Goal: Transaction & Acquisition: Book appointment/travel/reservation

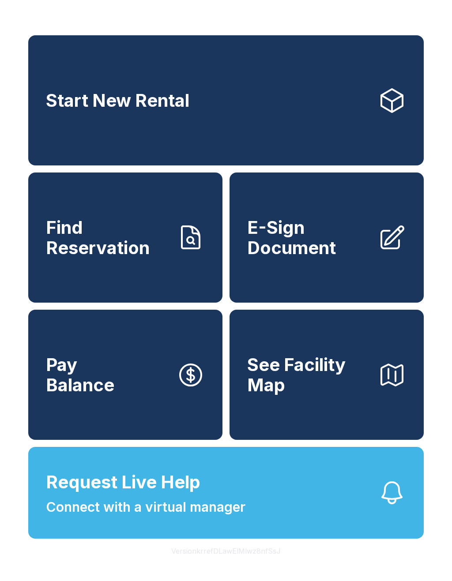
click at [194, 495] on span "Request Live Help" at bounding box center [123, 482] width 154 height 26
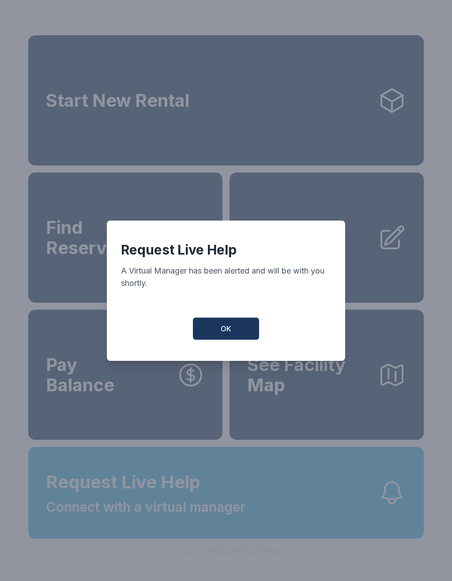
click at [228, 334] on span "OK" at bounding box center [226, 328] width 11 height 11
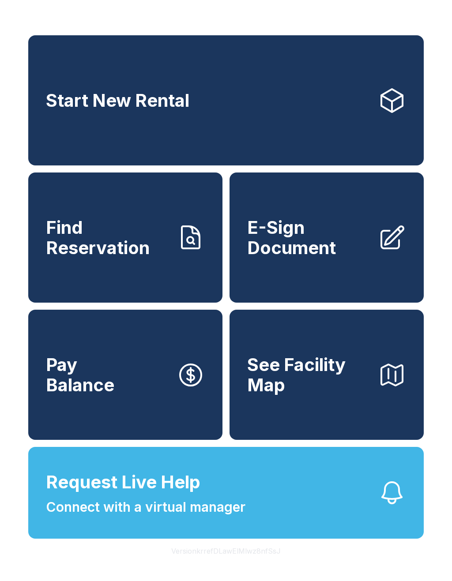
click at [390, 539] on button "Request Live Help Connect with a virtual manager" at bounding box center [225, 493] width 395 height 92
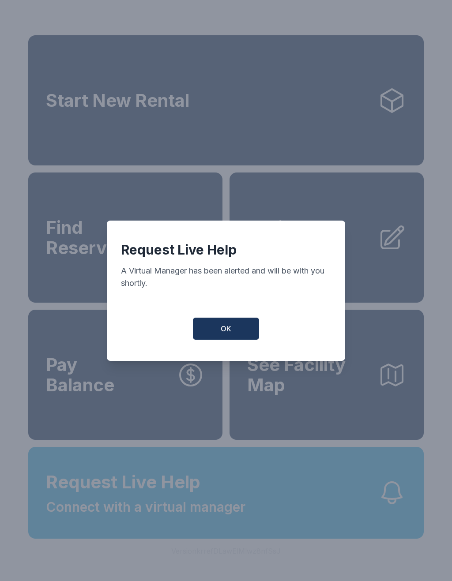
click at [234, 338] on button "OK" at bounding box center [226, 329] width 66 height 22
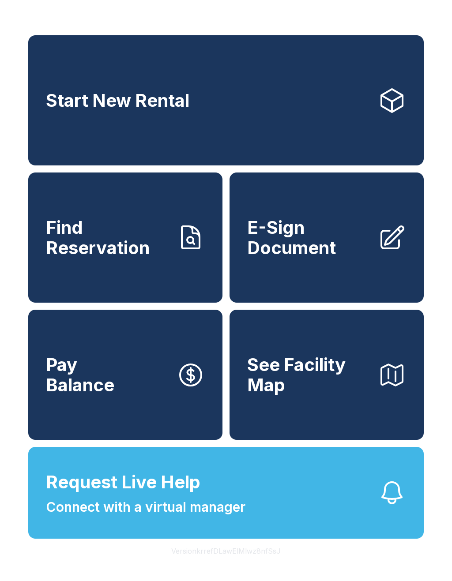
click at [279, 527] on button "Request Live Help Connect with a virtual manager" at bounding box center [225, 493] width 395 height 92
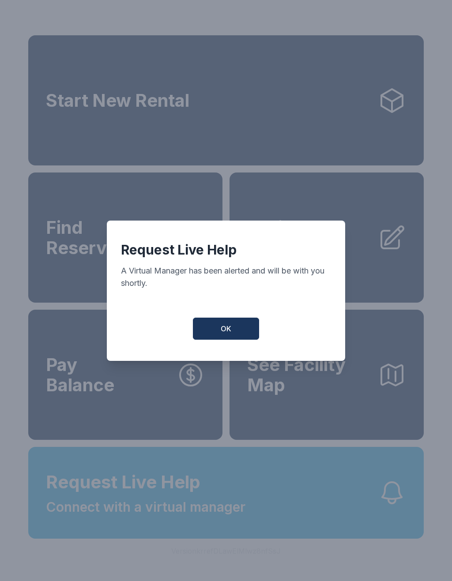
click at [227, 329] on span "OK" at bounding box center [226, 328] width 11 height 11
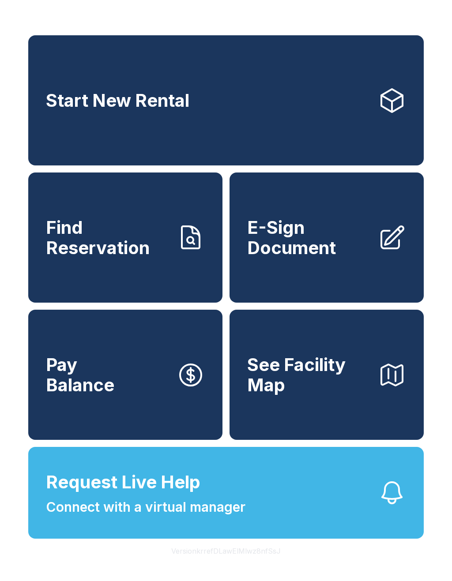
click at [293, 92] on link "Start New Rental" at bounding box center [225, 100] width 395 height 130
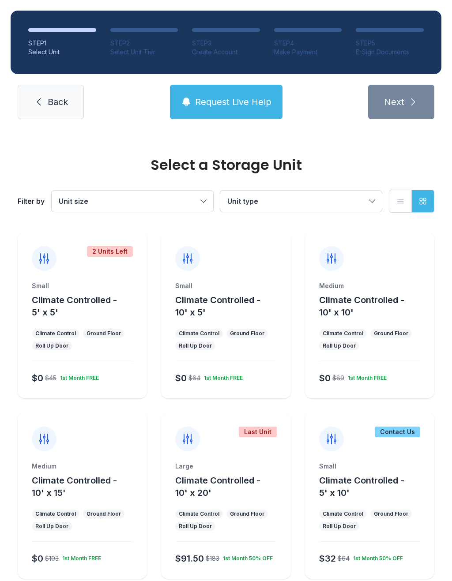
click at [242, 292] on div "Small Climate Controlled - 10' x 5'" at bounding box center [225, 299] width 101 height 37
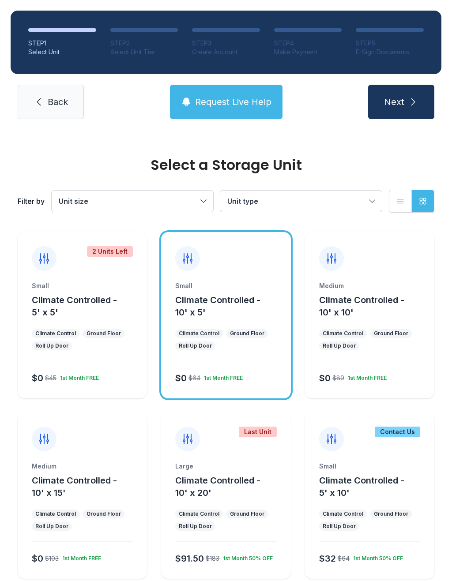
click at [410, 106] on icon "submit" at bounding box center [413, 102] width 11 height 11
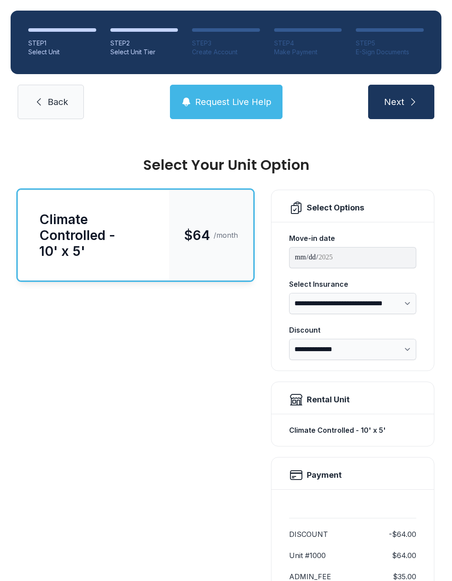
click at [413, 103] on icon "submit" at bounding box center [413, 101] width 4 height 7
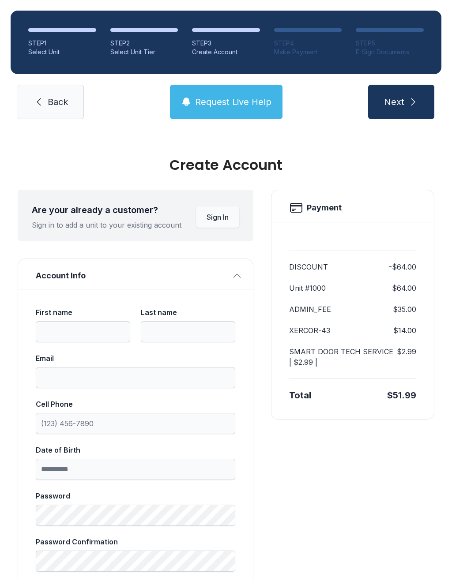
click at [39, 118] on link "Back" at bounding box center [51, 102] width 66 height 34
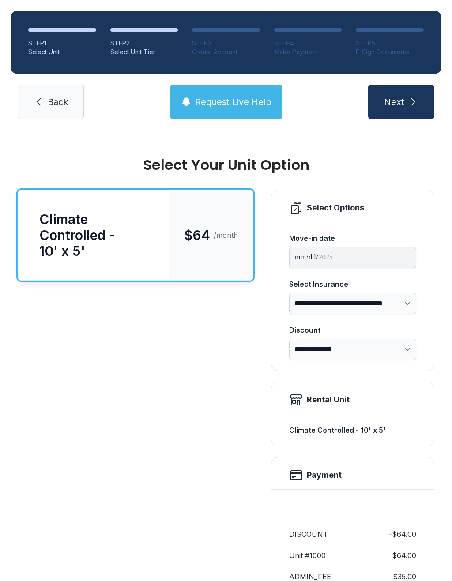
click at [51, 98] on span "Back" at bounding box center [58, 102] width 20 height 12
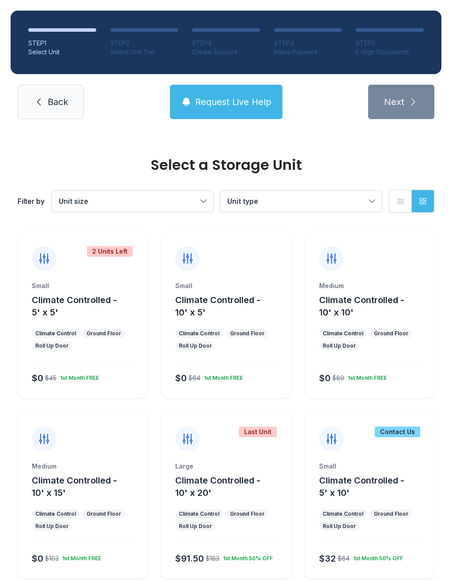
click at [51, 90] on link "Back" at bounding box center [51, 102] width 66 height 34
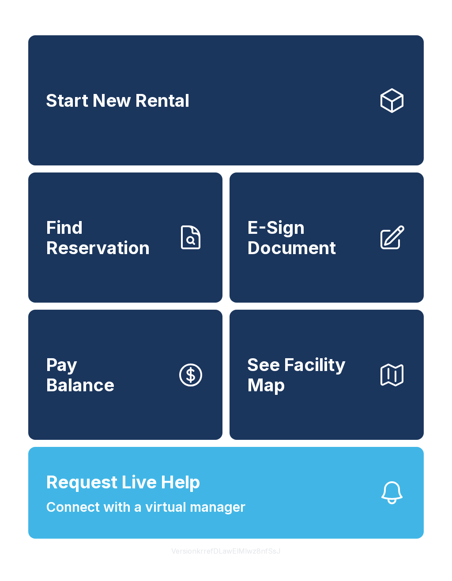
click at [229, 97] on link "Start New Rental" at bounding box center [225, 100] width 395 height 130
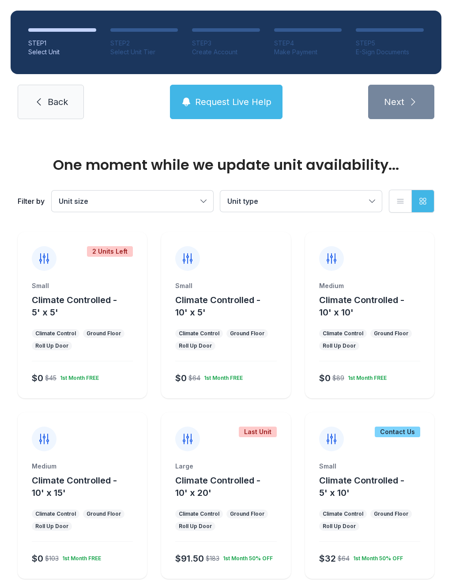
click at [236, 269] on div at bounding box center [225, 251] width 129 height 39
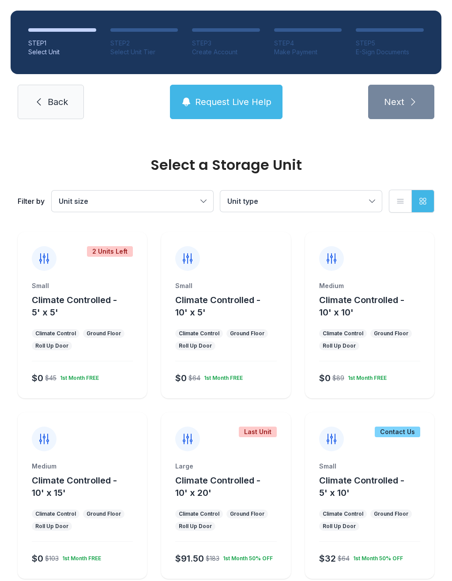
click at [229, 304] on span "Climate Controlled - 10' x 5'" at bounding box center [217, 306] width 85 height 23
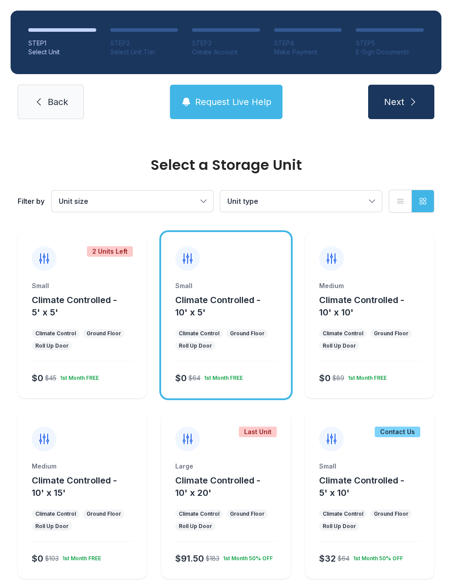
click at [424, 90] on button "Next" at bounding box center [401, 102] width 66 height 34
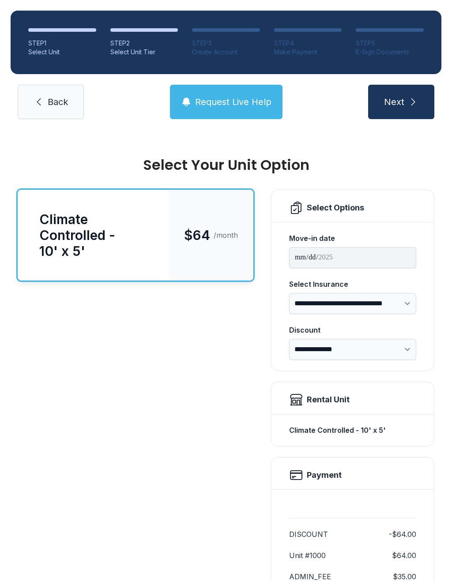
click at [416, 94] on button "Next" at bounding box center [401, 102] width 66 height 34
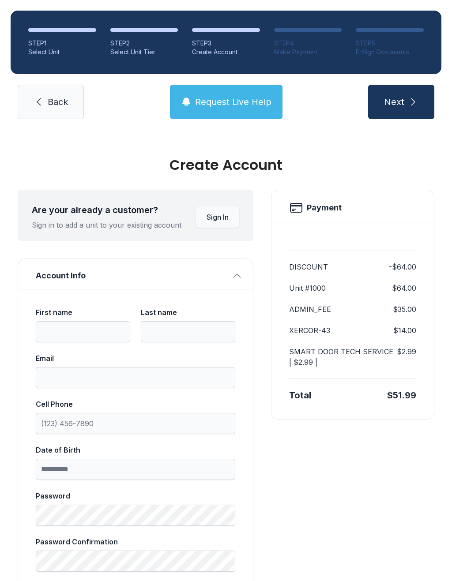
click at [50, 98] on span "Back" at bounding box center [58, 102] width 20 height 12
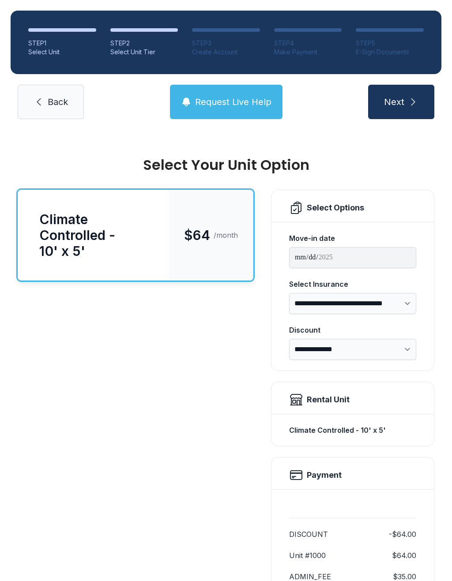
click at [50, 88] on link "Back" at bounding box center [51, 102] width 66 height 34
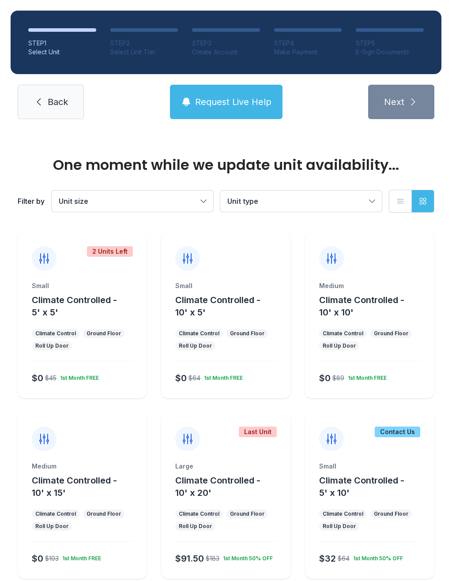
click at [55, 102] on span "Back" at bounding box center [58, 102] width 20 height 12
